Goal: Transaction & Acquisition: Subscribe to service/newsletter

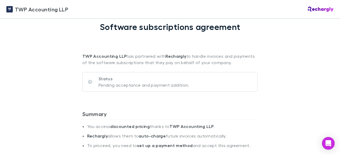
click at [105, 82] on p "Status" at bounding box center [144, 79] width 91 height 6
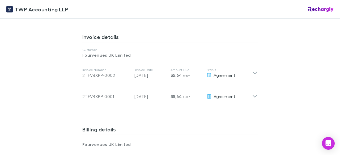
scroll to position [377, 0]
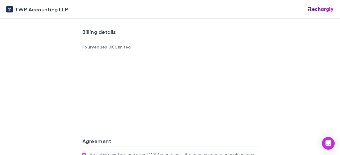
click at [330, 63] on div "TWP Accounting LLP TWP Accounting LLP Software subscriptions agreement TWP Acco…" at bounding box center [170, 77] width 340 height 155
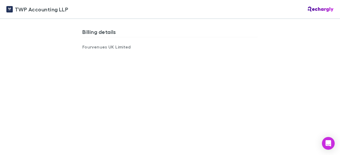
click at [58, 92] on div "TWP Accounting LLP TWP Accounting LLP Software subscriptions agreement TWP Acco…" at bounding box center [170, 77] width 340 height 155
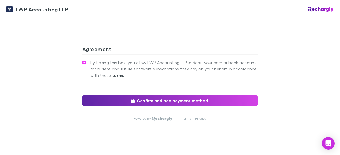
scroll to position [531, 0]
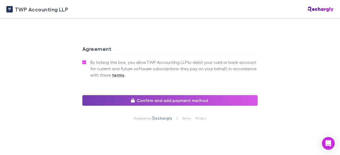
click at [131, 99] on icon "button" at bounding box center [133, 101] width 4 height 4
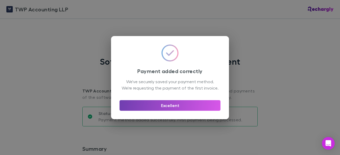
click at [182, 111] on button "Excellent" at bounding box center [170, 105] width 101 height 11
